Goal: Transaction & Acquisition: Purchase product/service

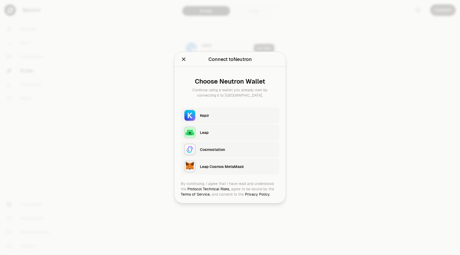
click at [222, 116] on div "Keplr" at bounding box center [238, 115] width 76 height 5
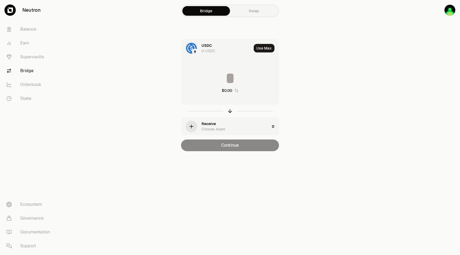
click at [237, 126] on div "Receive Choose Asset" at bounding box center [235, 126] width 68 height 11
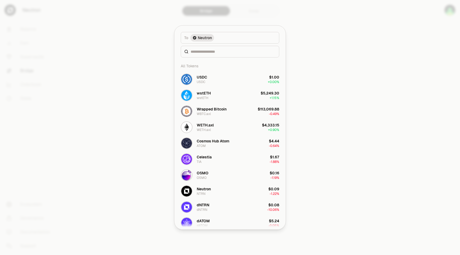
click at [222, 38] on button "To Neutron" at bounding box center [230, 38] width 98 height 12
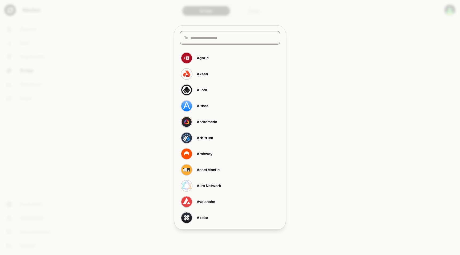
click at [223, 38] on input at bounding box center [232, 37] width 85 height 5
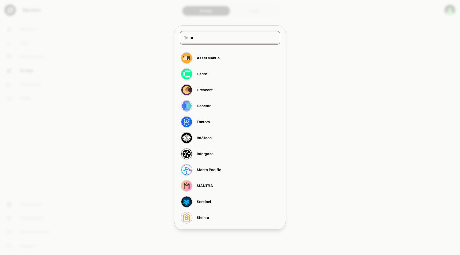
type input "*"
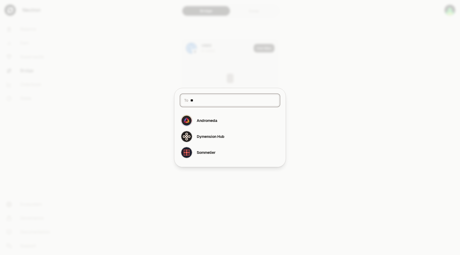
type input "*"
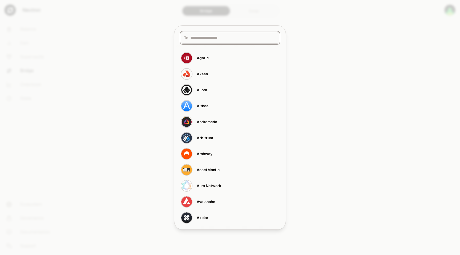
type input "*"
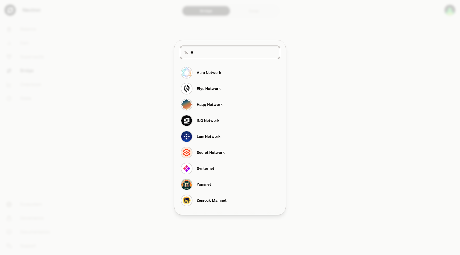
type input "*"
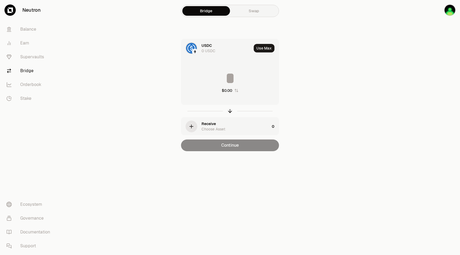
click at [199, 130] on div "Receive Choose Asset" at bounding box center [225, 126] width 88 height 18
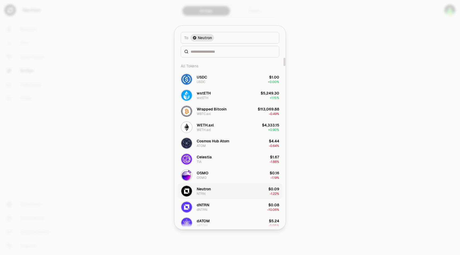
click at [215, 192] on button "Neutron NTRN $0.09 -1.22%" at bounding box center [229, 191] width 105 height 16
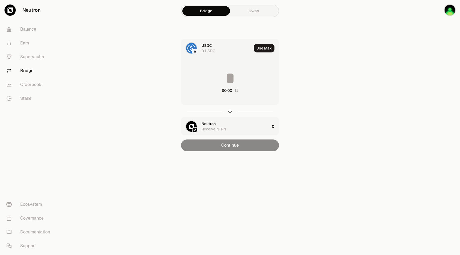
click at [225, 78] on input at bounding box center [229, 78] width 97 height 16
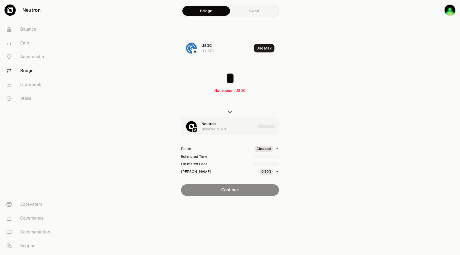
type input "*"
click at [245, 188] on div "Continue" at bounding box center [230, 190] width 98 height 12
click at [192, 49] on img at bounding box center [191, 48] width 11 height 11
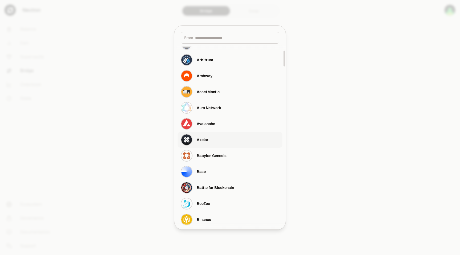
scroll to position [80, 0]
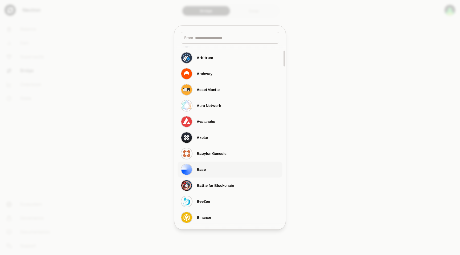
click at [211, 169] on button "Base" at bounding box center [229, 169] width 105 height 16
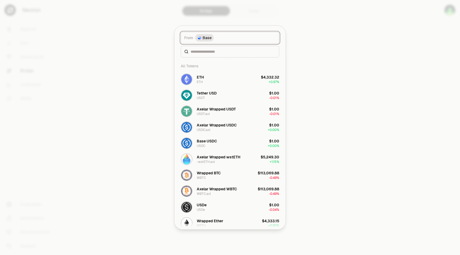
click at [219, 39] on button "From Base" at bounding box center [230, 38] width 98 height 12
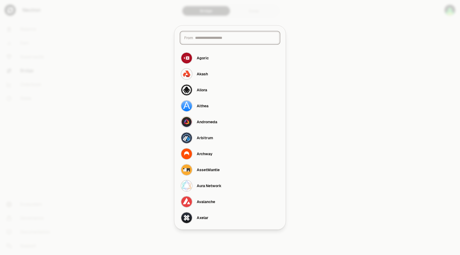
click at [212, 37] on input at bounding box center [235, 37] width 81 height 5
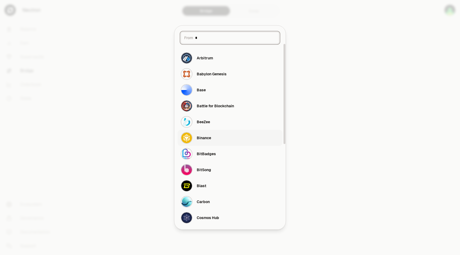
type input "*"
click at [220, 137] on button "Binance" at bounding box center [229, 138] width 105 height 16
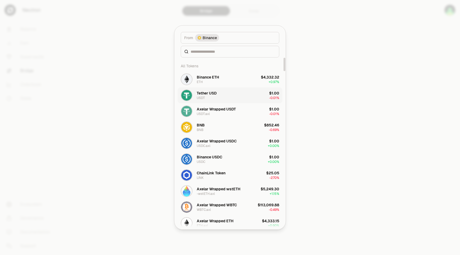
click at [241, 96] on button "Tether USD USDT $1.00 -0.01%" at bounding box center [229, 95] width 105 height 16
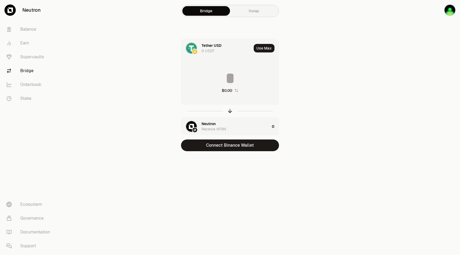
click at [228, 74] on input at bounding box center [229, 78] width 97 height 16
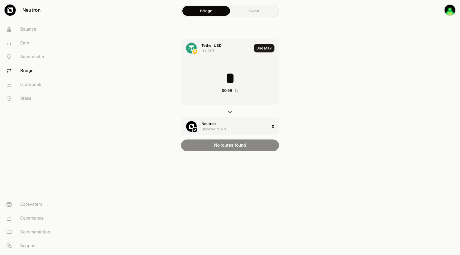
click at [250, 72] on input "*" at bounding box center [229, 78] width 97 height 16
type input "*"
click at [208, 48] on div "Tether USD" at bounding box center [211, 45] width 20 height 5
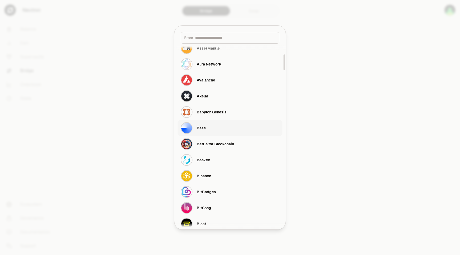
scroll to position [124, 0]
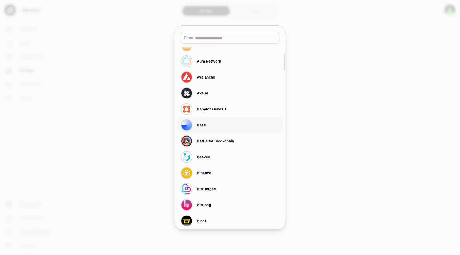
click at [225, 119] on button "Base" at bounding box center [229, 125] width 105 height 16
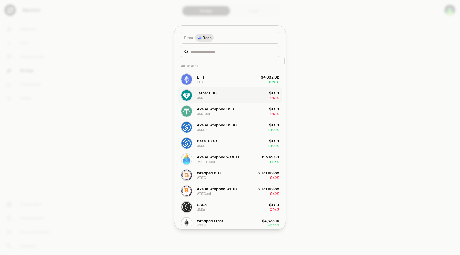
click at [235, 97] on button "Tether USD USDT $1.00 -0.01%" at bounding box center [229, 95] width 105 height 16
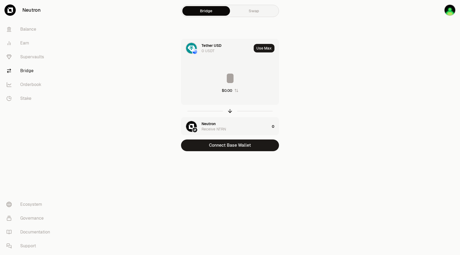
click at [229, 78] on input at bounding box center [229, 78] width 97 height 16
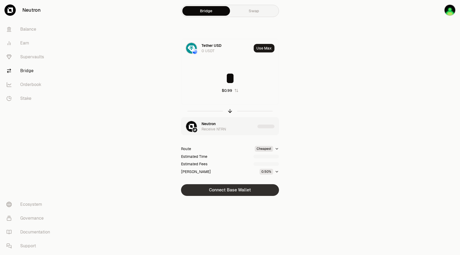
type input "*"
click at [245, 189] on button "Connect Base Wallet" at bounding box center [230, 190] width 98 height 12
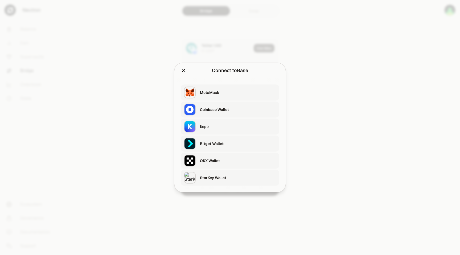
click at [239, 162] on div "OKX Wallet" at bounding box center [238, 160] width 76 height 5
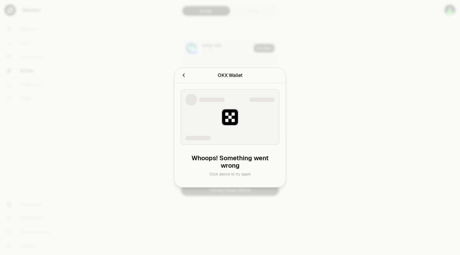
click at [225, 125] on img at bounding box center [229, 117] width 17 height 17
drag, startPoint x: 228, startPoint y: 161, endPoint x: 230, endPoint y: 164, distance: 3.8
click at [228, 161] on div "Whoops! Something went wrong" at bounding box center [230, 161] width 90 height 15
drag, startPoint x: 232, startPoint y: 167, endPoint x: 229, endPoint y: 148, distance: 19.2
click at [232, 167] on div "Whoops! Something went wrong" at bounding box center [230, 161] width 90 height 15
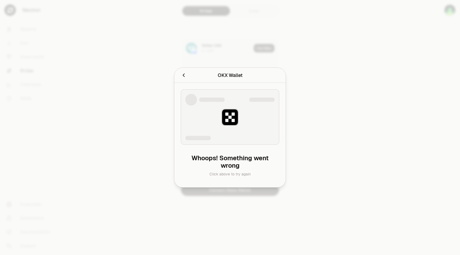
click at [184, 74] on icon "Cancel" at bounding box center [184, 75] width 6 height 6
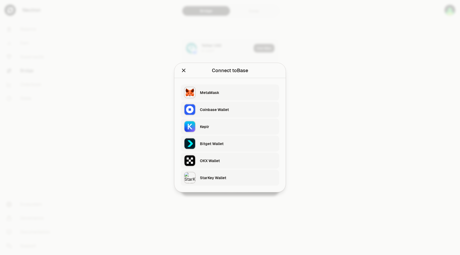
click at [227, 159] on div "OKX Wallet" at bounding box center [238, 160] width 76 height 5
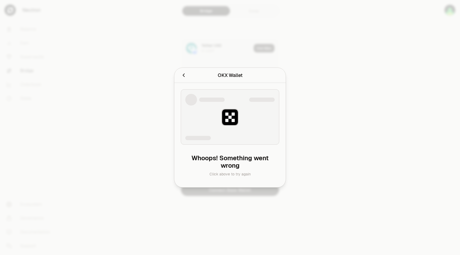
click at [185, 75] on icon "Cancel" at bounding box center [184, 75] width 6 height 6
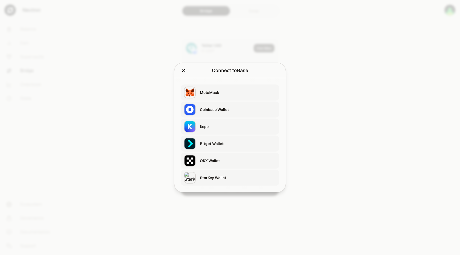
click at [226, 160] on div "OKX Wallet" at bounding box center [238, 160] width 76 height 5
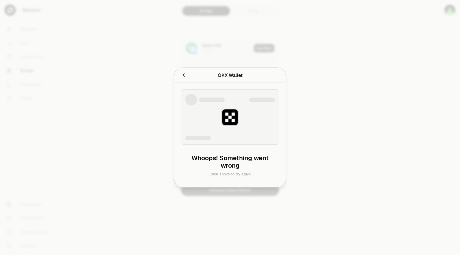
click at [183, 75] on icon "Cancel" at bounding box center [183, 74] width 2 height 3
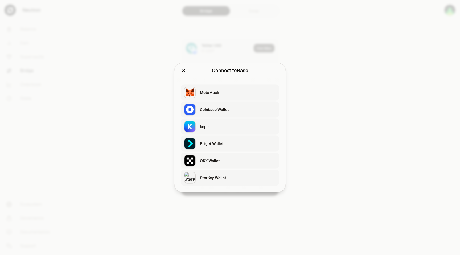
click at [230, 126] on div "Keplr" at bounding box center [238, 126] width 76 height 5
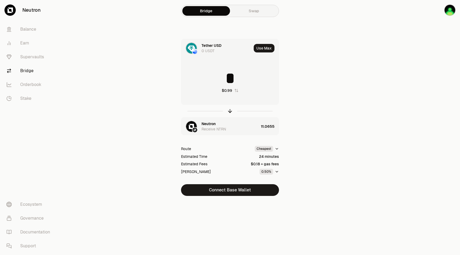
click at [192, 48] on img at bounding box center [191, 48] width 11 height 11
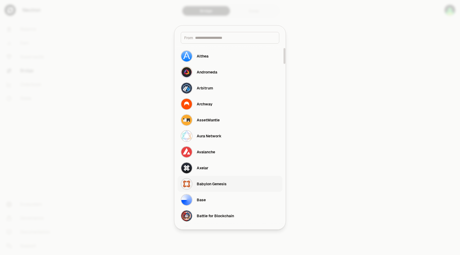
scroll to position [51, 0]
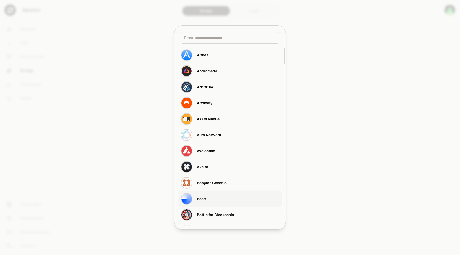
click at [209, 197] on button "Base" at bounding box center [229, 199] width 105 height 16
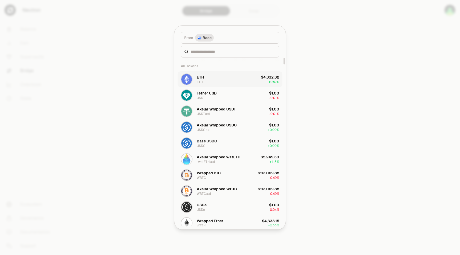
click at [227, 78] on button "ETH ETH $4,332.32 + 0.97%" at bounding box center [229, 79] width 105 height 16
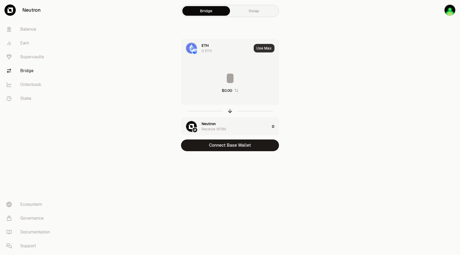
click at [264, 48] on button "Use Max" at bounding box center [263, 48] width 21 height 9
type input "*"
click at [263, 49] on div "Using Max" at bounding box center [264, 48] width 28 height 18
click at [446, 9] on img "button" at bounding box center [450, 10] width 12 height 12
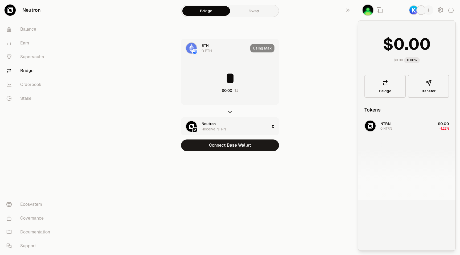
click at [351, 40] on main "Bridge Swap ETH 0 ETH Using Max * $0.00 Neutron Receive NTRN 0 Connect Base Wal…" at bounding box center [260, 86] width 400 height 172
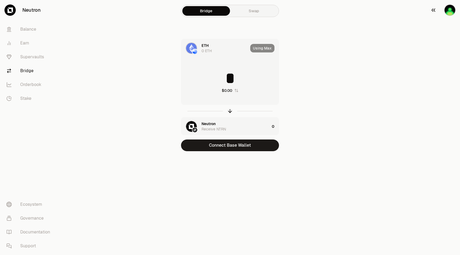
click at [446, 13] on img "button" at bounding box center [450, 10] width 12 height 12
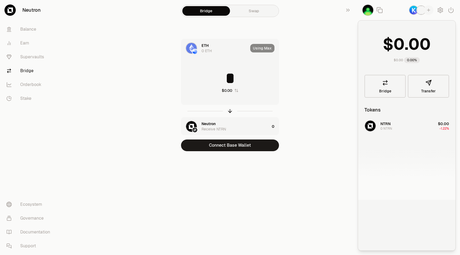
click at [414, 10] on img "button" at bounding box center [414, 10] width 10 height 10
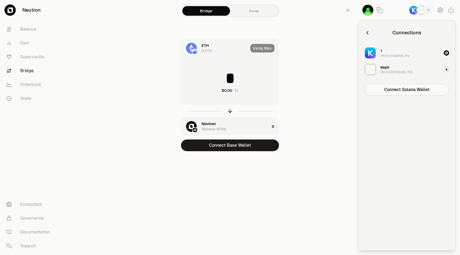
click at [391, 70] on div "0xC500f106c6D...7C5" at bounding box center [396, 72] width 32 height 4
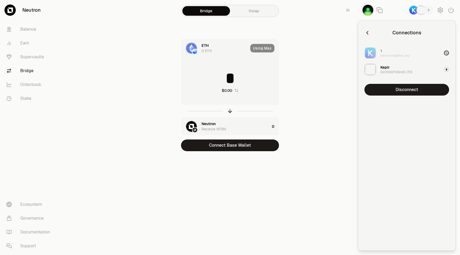
click at [391, 53] on div "1 neutron1pq6ve...vny" at bounding box center [394, 53] width 29 height 10
click at [388, 67] on div "Keplr" at bounding box center [384, 67] width 9 height 5
click at [376, 67] on div "Keplr 0xC500f106c6D...7C5" at bounding box center [388, 70] width 48 height 12
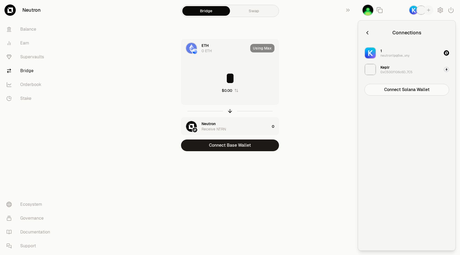
click at [370, 54] on img "button" at bounding box center [370, 53] width 12 height 12
click at [337, 49] on main "Bridge Swap ETH 0 ETH Using Max * $0.00 Neutron Receive NTRN 0 Connect Base Wal…" at bounding box center [260, 86] width 400 height 172
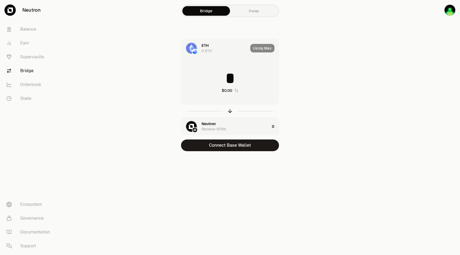
click at [250, 10] on link "Swap" at bounding box center [254, 11] width 48 height 10
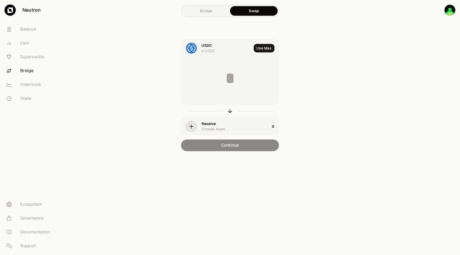
click at [211, 10] on link "Bridge" at bounding box center [206, 11] width 48 height 10
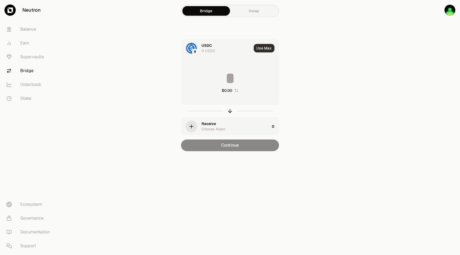
click at [261, 47] on button "Use Max" at bounding box center [263, 48] width 21 height 9
type input "*"
click at [193, 48] on img at bounding box center [191, 48] width 11 height 11
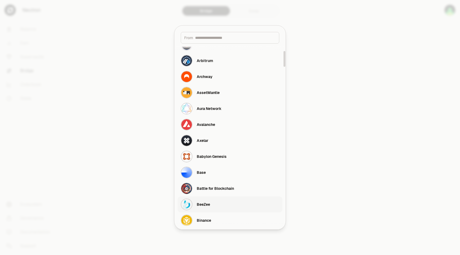
scroll to position [84, 0]
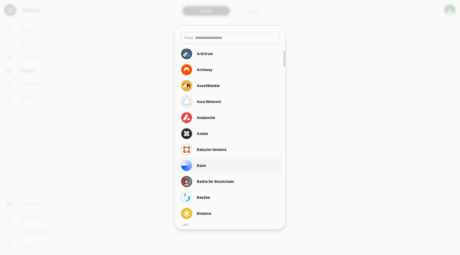
click at [199, 169] on div "Base" at bounding box center [193, 166] width 25 height 12
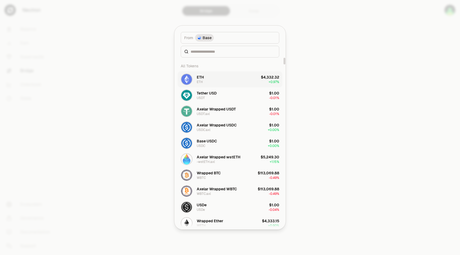
click at [230, 78] on button "ETH ETH $4,332.32 + 0.97%" at bounding box center [229, 79] width 105 height 16
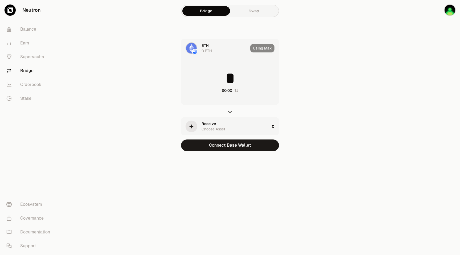
click at [259, 47] on div "Using Max" at bounding box center [264, 48] width 28 height 18
click at [257, 48] on div "Using Max" at bounding box center [264, 48] width 28 height 18
click at [197, 127] on div "Receive Choose Asset" at bounding box center [225, 126] width 88 height 18
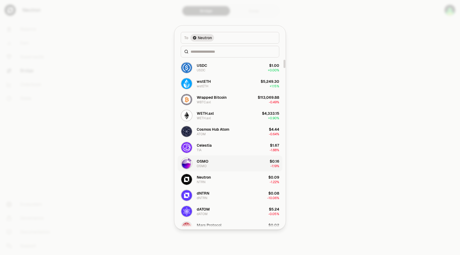
scroll to position [41, 0]
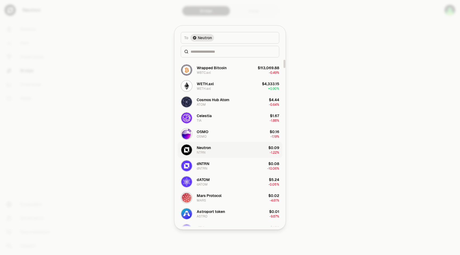
click at [218, 146] on button "Neutron NTRN $0.09 -1.22%" at bounding box center [229, 150] width 105 height 16
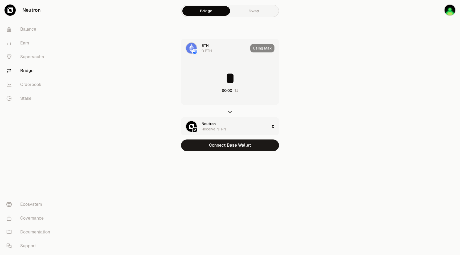
click at [258, 49] on div "Using Max" at bounding box center [264, 48] width 28 height 18
click at [260, 49] on div "Using Max" at bounding box center [264, 48] width 28 height 18
click at [259, 48] on div "Using Max" at bounding box center [264, 48] width 28 height 18
click at [452, 11] on img "button" at bounding box center [450, 10] width 12 height 12
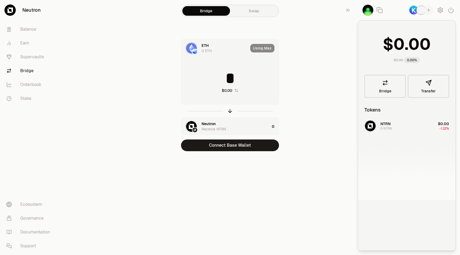
click at [414, 13] on img "button" at bounding box center [414, 10] width 10 height 10
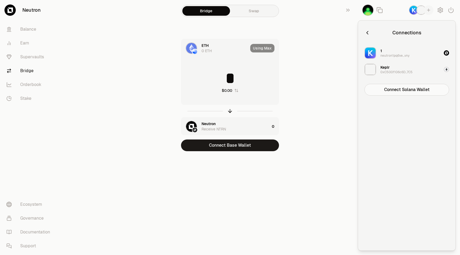
click at [399, 55] on div "neutron1pq6ve...vny" at bounding box center [394, 55] width 29 height 4
click at [386, 58] on div "1 neutron1pq6ve...vny" at bounding box center [386, 53] width 45 height 12
click at [388, 69] on div "Keplr" at bounding box center [384, 67] width 9 height 5
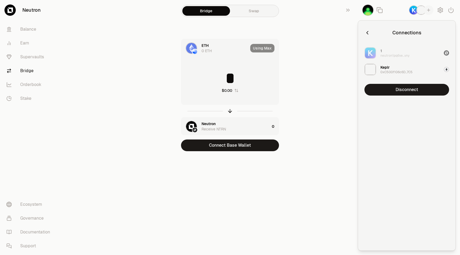
click at [392, 57] on div "neutron1pq6ve...vny" at bounding box center [394, 55] width 29 height 4
click at [386, 67] on div "Keplr" at bounding box center [384, 67] width 9 height 5
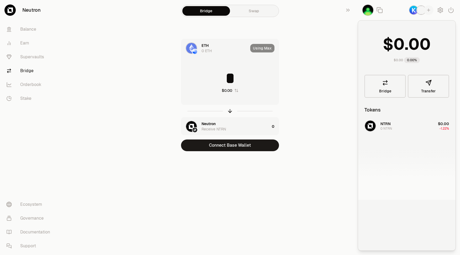
click at [349, 21] on main "Bridge Swap ETH 0 ETH Using Max * $0.00 Neutron Receive NTRN 0 Connect Base Wal…" at bounding box center [260, 86] width 400 height 172
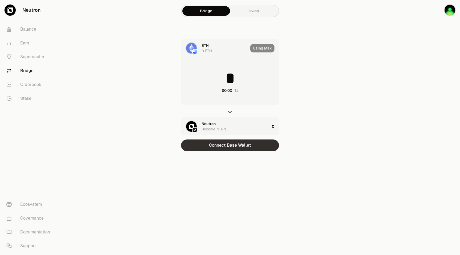
click at [252, 145] on button "Connect Base Wallet" at bounding box center [230, 145] width 98 height 12
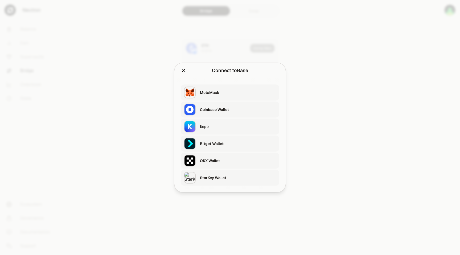
click at [226, 130] on div "Keplr" at bounding box center [238, 127] width 76 height 8
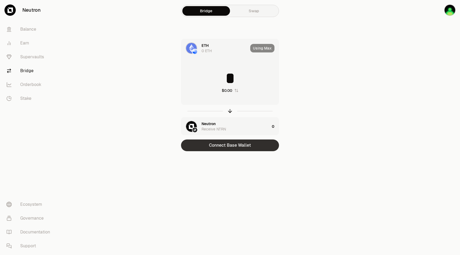
click at [253, 146] on button "Connect Base Wallet" at bounding box center [230, 145] width 98 height 12
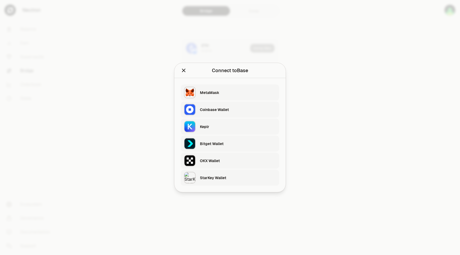
click at [217, 123] on div "Keplr" at bounding box center [238, 127] width 76 height 8
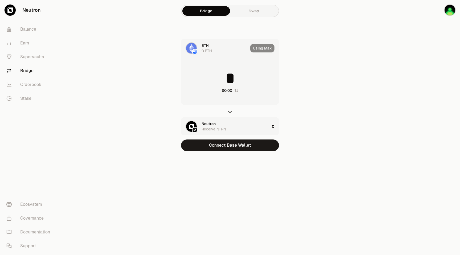
click at [261, 50] on div "Using Max" at bounding box center [264, 48] width 28 height 18
click at [259, 49] on div "Using Max" at bounding box center [264, 48] width 28 height 18
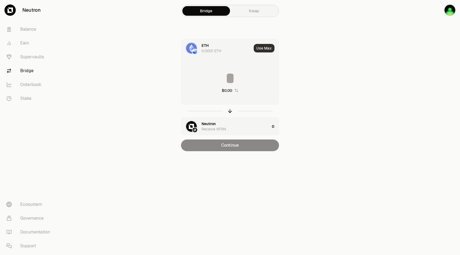
click at [268, 47] on button "Use Max" at bounding box center [263, 48] width 21 height 9
type input "**********"
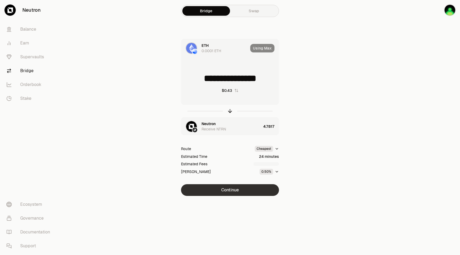
click at [251, 189] on button "Continue" at bounding box center [230, 190] width 98 height 12
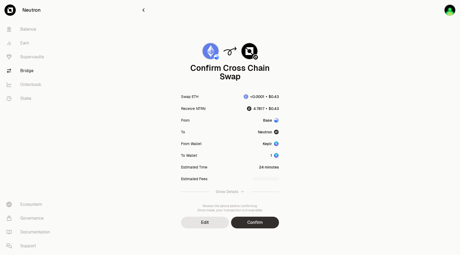
click at [263, 219] on button "Confirm" at bounding box center [255, 223] width 48 height 12
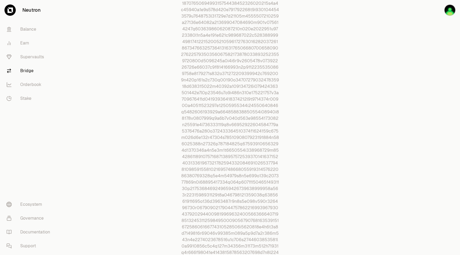
scroll to position [827, 0]
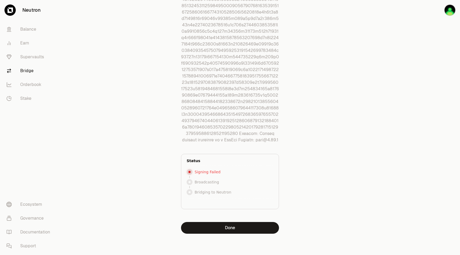
click at [239, 229] on button "Done" at bounding box center [230, 228] width 98 height 12
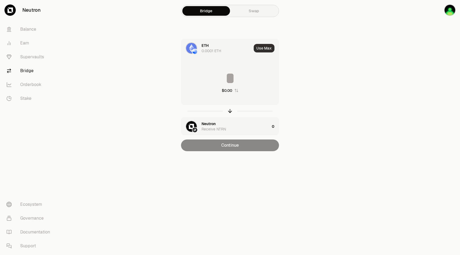
click at [265, 46] on button "Use Max" at bounding box center [263, 48] width 21 height 9
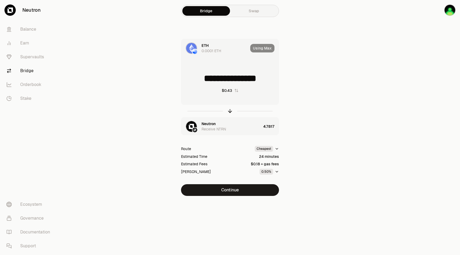
drag, startPoint x: 190, startPoint y: 78, endPoint x: 226, endPoint y: 76, distance: 36.0
click at [226, 76] on input "**********" at bounding box center [229, 78] width 97 height 16
click at [233, 80] on input "**********" at bounding box center [229, 78] width 97 height 16
drag, startPoint x: 249, startPoint y: 78, endPoint x: 277, endPoint y: 77, distance: 28.5
click at [277, 77] on input "**********" at bounding box center [229, 78] width 97 height 16
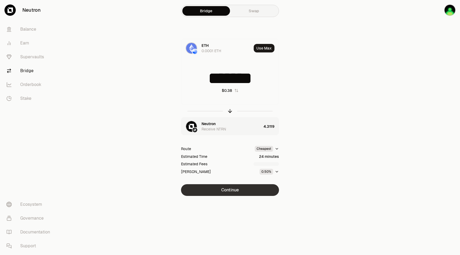
type input "*******"
click at [247, 189] on button "Continue" at bounding box center [230, 190] width 98 height 12
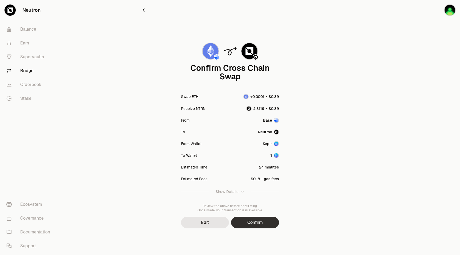
click at [260, 219] on button "Confirm" at bounding box center [255, 223] width 48 height 12
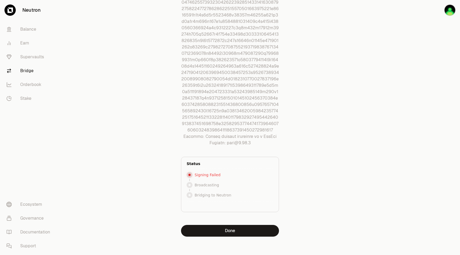
scroll to position [827, 0]
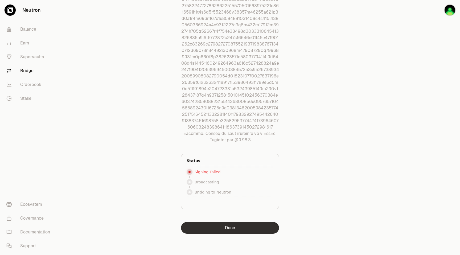
click at [230, 223] on button "Done" at bounding box center [230, 228] width 98 height 12
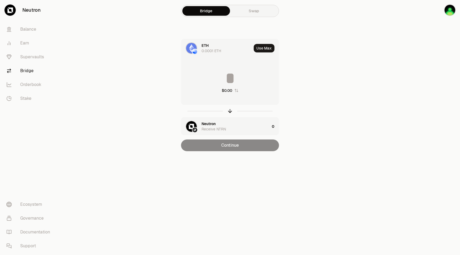
click at [232, 81] on input at bounding box center [229, 78] width 97 height 16
paste input "*******"
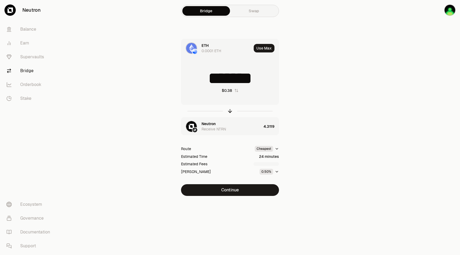
drag, startPoint x: 257, startPoint y: 77, endPoint x: 262, endPoint y: 77, distance: 4.8
click at [262, 77] on input "*******" at bounding box center [229, 78] width 97 height 16
type input "*******"
click at [252, 190] on button "Continue" at bounding box center [230, 190] width 98 height 12
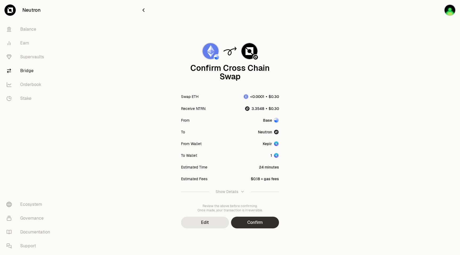
click at [264, 221] on button "Confirm" at bounding box center [255, 223] width 48 height 12
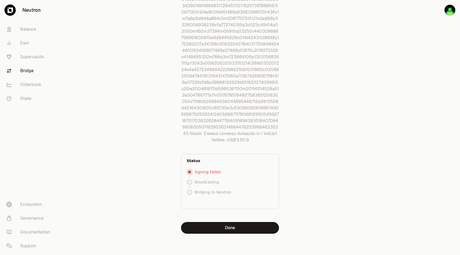
scroll to position [827, 0]
click at [233, 227] on button "Done" at bounding box center [230, 228] width 98 height 12
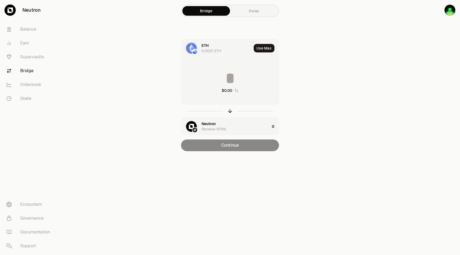
click at [259, 47] on button "Use Max" at bounding box center [263, 48] width 21 height 9
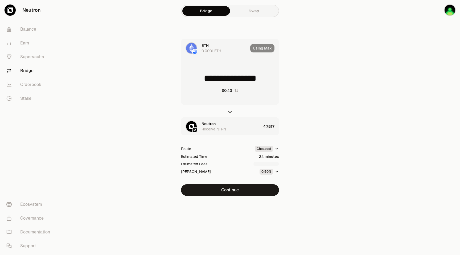
drag, startPoint x: 223, startPoint y: 77, endPoint x: 226, endPoint y: 78, distance: 2.8
click at [226, 78] on input "**********" at bounding box center [229, 78] width 97 height 16
drag, startPoint x: 230, startPoint y: 77, endPoint x: 275, endPoint y: 77, distance: 44.7
click at [275, 77] on input "**********" at bounding box center [229, 78] width 97 height 16
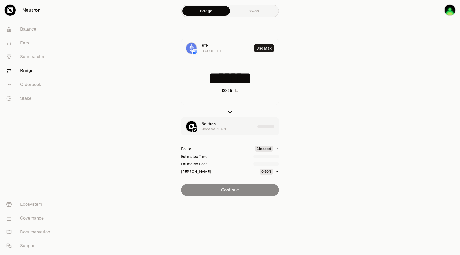
type input "*******"
click at [311, 109] on div "ETH 0.0001 ETH Use Max ******* $0.25 Neutron Receive NTRN Route Cheapest Estima…" at bounding box center [229, 117] width 179 height 157
click at [257, 191] on button "Continue" at bounding box center [230, 190] width 98 height 12
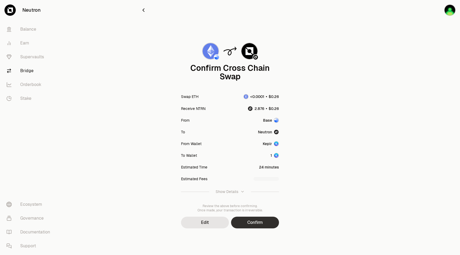
click at [256, 221] on button "Confirm" at bounding box center [255, 223] width 48 height 12
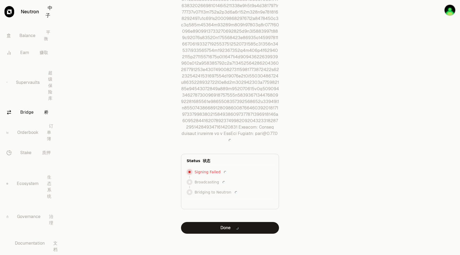
scroll to position [827, 0]
click at [236, 226] on font "完成" at bounding box center [237, 228] width 9 height 6
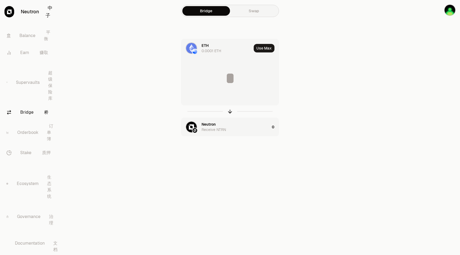
scroll to position [0, 0]
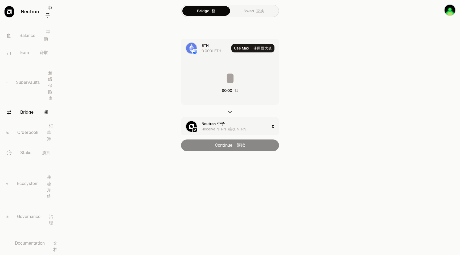
click at [243, 11] on link "Swap 交换" at bounding box center [254, 11] width 48 height 10
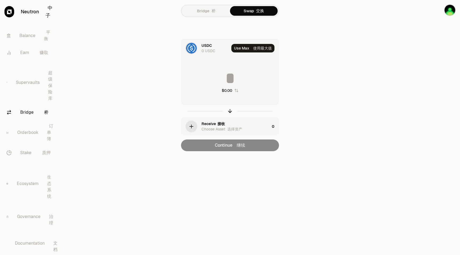
click at [196, 47] on img at bounding box center [191, 48] width 11 height 11
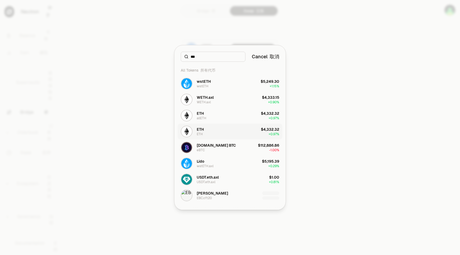
type input "***"
click at [245, 133] on button "ETH ETH $4,332.32 + 0.97%" at bounding box center [229, 131] width 105 height 16
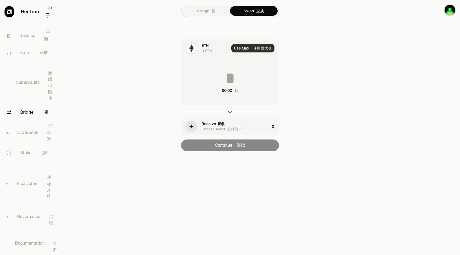
click at [248, 52] on button "Use Max 使用最大值" at bounding box center [252, 48] width 43 height 9
type input "*"
click at [202, 48] on div "0 ETH" at bounding box center [206, 50] width 10 height 5
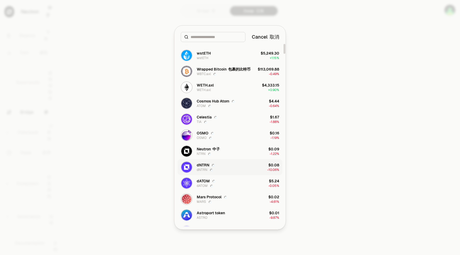
scroll to position [30, 0]
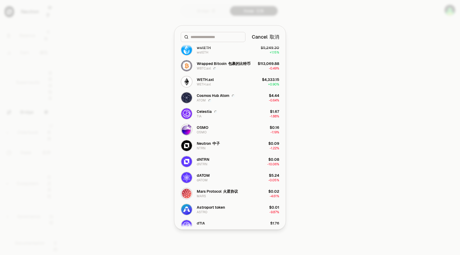
click at [380, 129] on div at bounding box center [230, 127] width 460 height 255
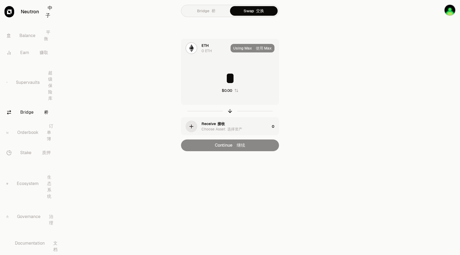
click at [208, 10] on link "[GEOGRAPHIC_DATA]" at bounding box center [206, 11] width 48 height 10
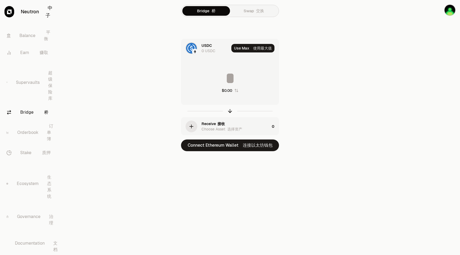
click at [202, 43] on div "USDC" at bounding box center [206, 45] width 10 height 5
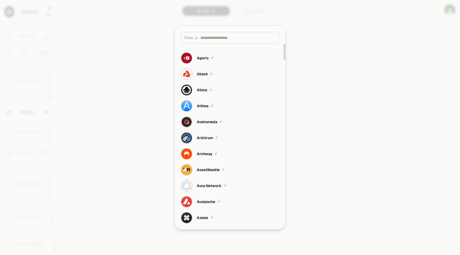
click at [209, 38] on input at bounding box center [237, 37] width 75 height 5
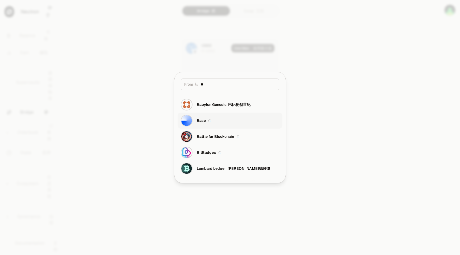
type input "**"
click at [209, 118] on font "button" at bounding box center [209, 120] width 6 height 5
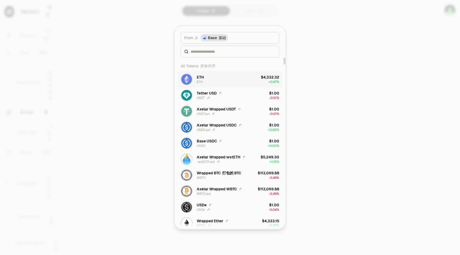
click at [228, 81] on button "ETH ETH $4,332.32 + 0.97%" at bounding box center [229, 79] width 105 height 16
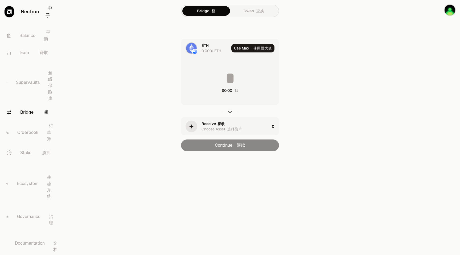
click at [233, 80] on input at bounding box center [229, 78] width 97 height 16
drag, startPoint x: 255, startPoint y: 77, endPoint x: 260, endPoint y: 77, distance: 5.6
click at [260, 77] on input "*******" at bounding box center [229, 78] width 97 height 16
type input "*******"
click at [190, 126] on icon "button" at bounding box center [191, 126] width 6 height 6
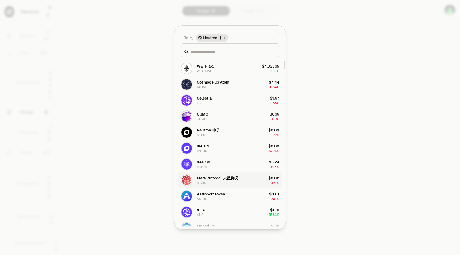
scroll to position [66, 0]
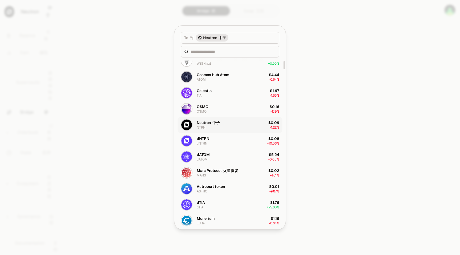
click at [229, 124] on button "Neutron 中子 NTRN $0.09 -1.22%" at bounding box center [229, 125] width 105 height 16
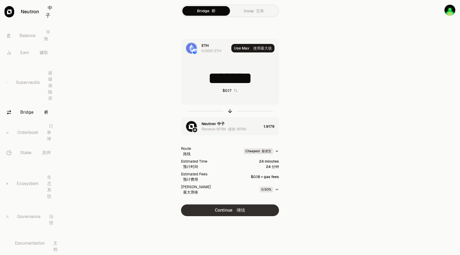
click at [247, 213] on button "Continue 继续" at bounding box center [230, 210] width 98 height 12
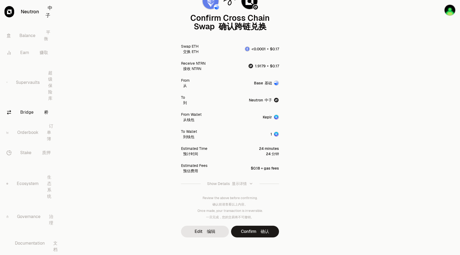
scroll to position [54, 0]
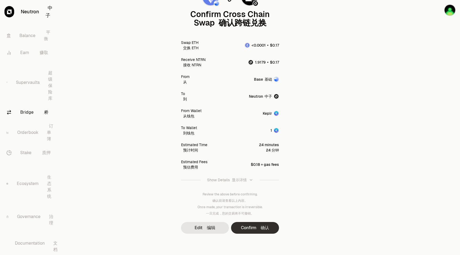
click at [273, 223] on button "Confirm 确认" at bounding box center [255, 228] width 48 height 12
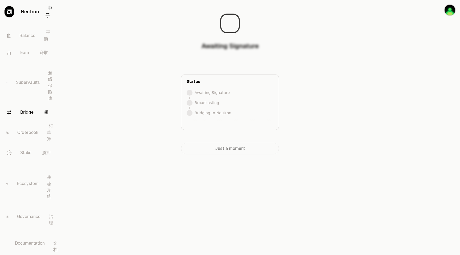
scroll to position [0, 0]
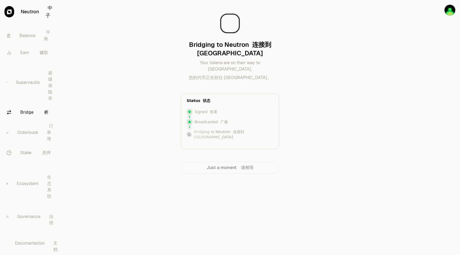
click at [106, 102] on main "Bridging to Neutron 连接到 Neutron Your tokens are on their way to [GEOGRAPHIC_DAT…" at bounding box center [260, 97] width 400 height 195
click at [451, 8] on img "button" at bounding box center [450, 10] width 12 height 12
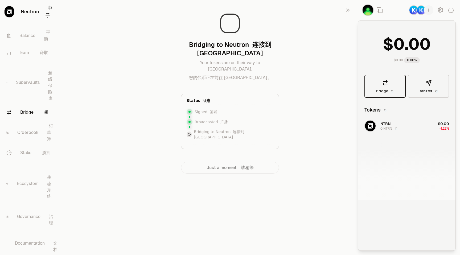
click at [393, 85] on link "Bridge" at bounding box center [384, 86] width 41 height 23
click at [351, 10] on button "button" at bounding box center [348, 10] width 17 height 20
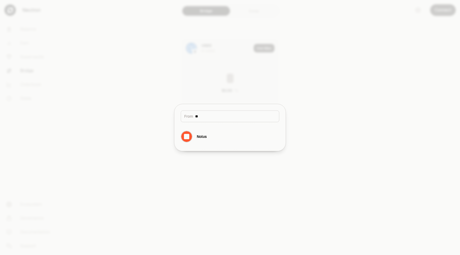
type input "*"
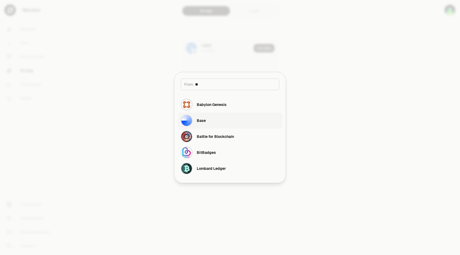
type input "**"
click at [215, 122] on button "Base" at bounding box center [229, 121] width 105 height 16
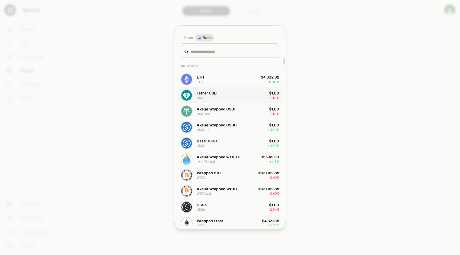
click at [231, 97] on button "Tether USD USDT $1.00 -0.01%" at bounding box center [229, 95] width 105 height 16
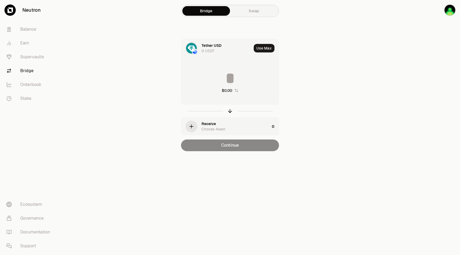
click at [225, 124] on div "Receive Choose Asset" at bounding box center [235, 126] width 68 height 11
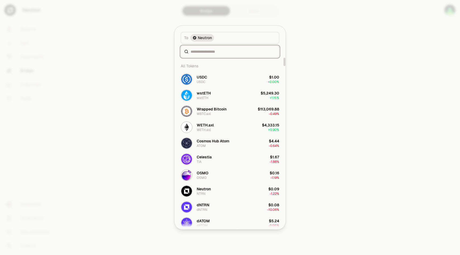
click at [209, 52] on input at bounding box center [232, 51] width 85 height 5
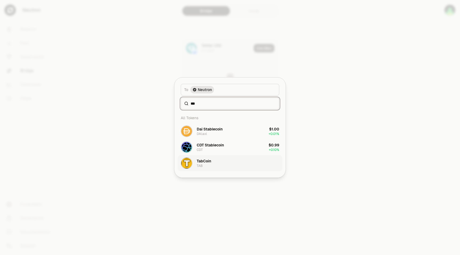
type input "***"
click at [211, 164] on button "TabCoin TAB" at bounding box center [229, 163] width 105 height 16
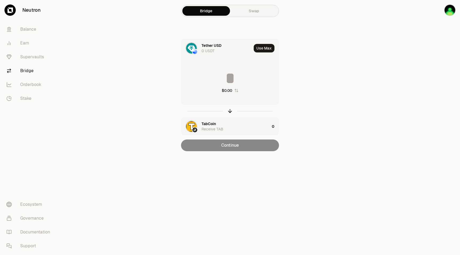
click at [228, 77] on input at bounding box center [229, 78] width 97 height 16
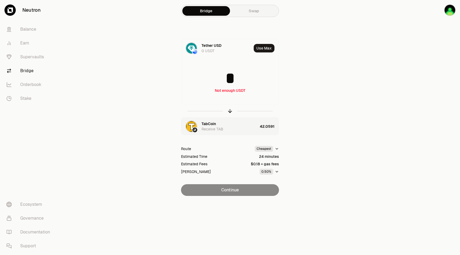
type input "*"
click at [155, 157] on div "Tether USD 0 USDT Use Max * Not enough USDT TabCoin Receive TAB 41.9931 Route C…" at bounding box center [229, 117] width 179 height 157
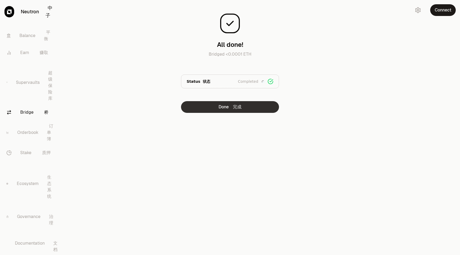
click at [230, 106] on button "Done 完成" at bounding box center [230, 107] width 98 height 12
